Goal: Check status

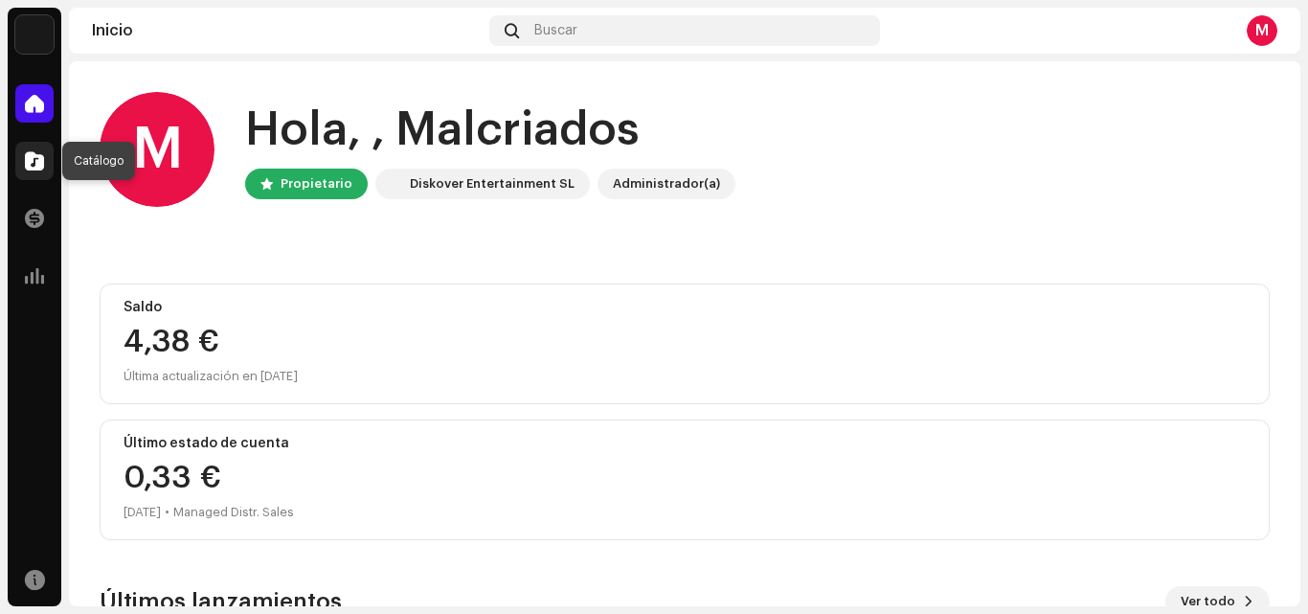
click at [44, 161] on div at bounding box center [34, 161] width 38 height 38
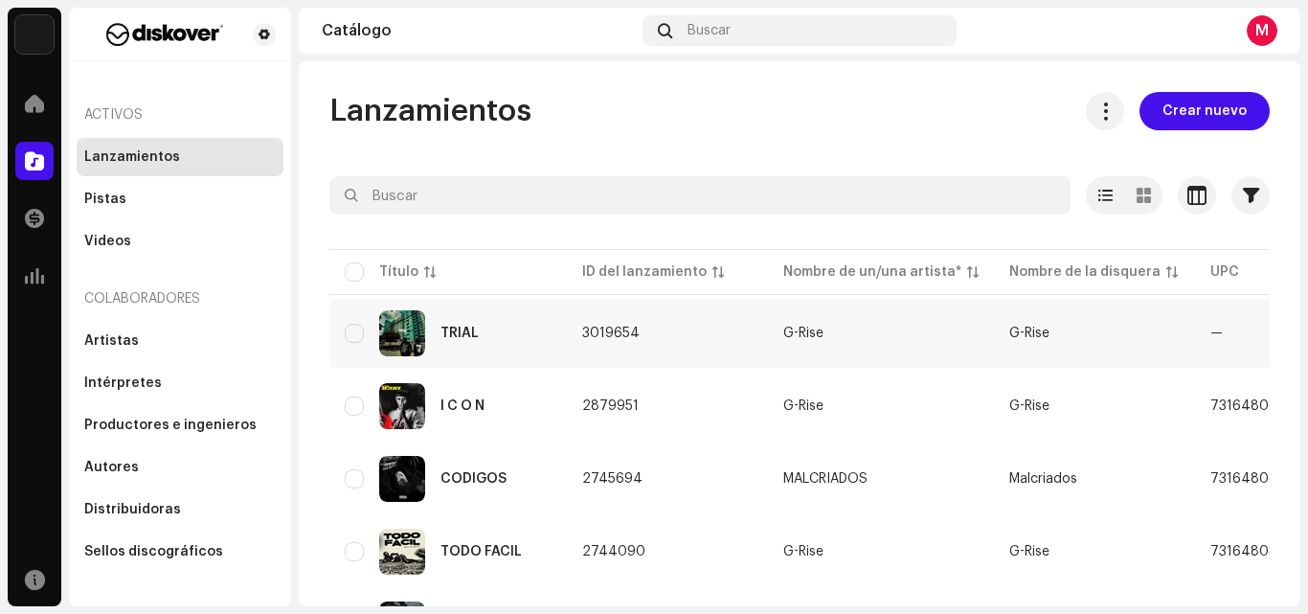
click at [657, 335] on td "3019654" at bounding box center [667, 333] width 201 height 69
